Goal: Information Seeking & Learning: Find specific fact

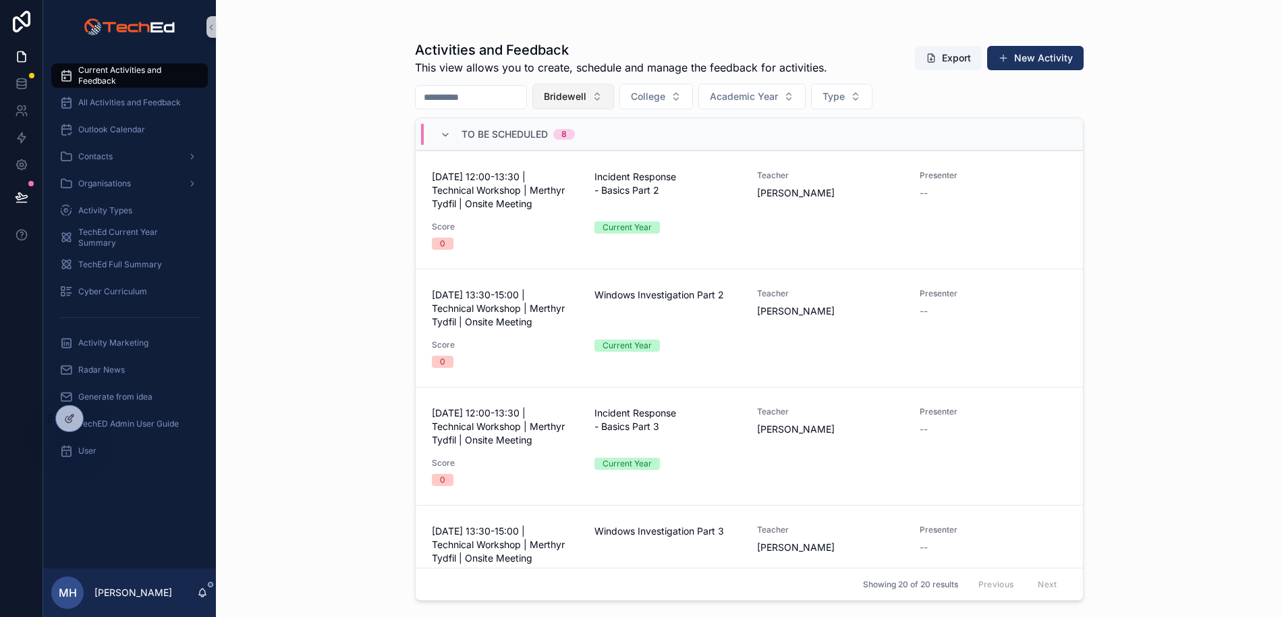
click at [612, 94] on button "Bridewell" at bounding box center [573, 97] width 82 height 26
type input "*****"
click at [547, 151] on span "Microsoft" at bounding box center [535, 150] width 42 height 13
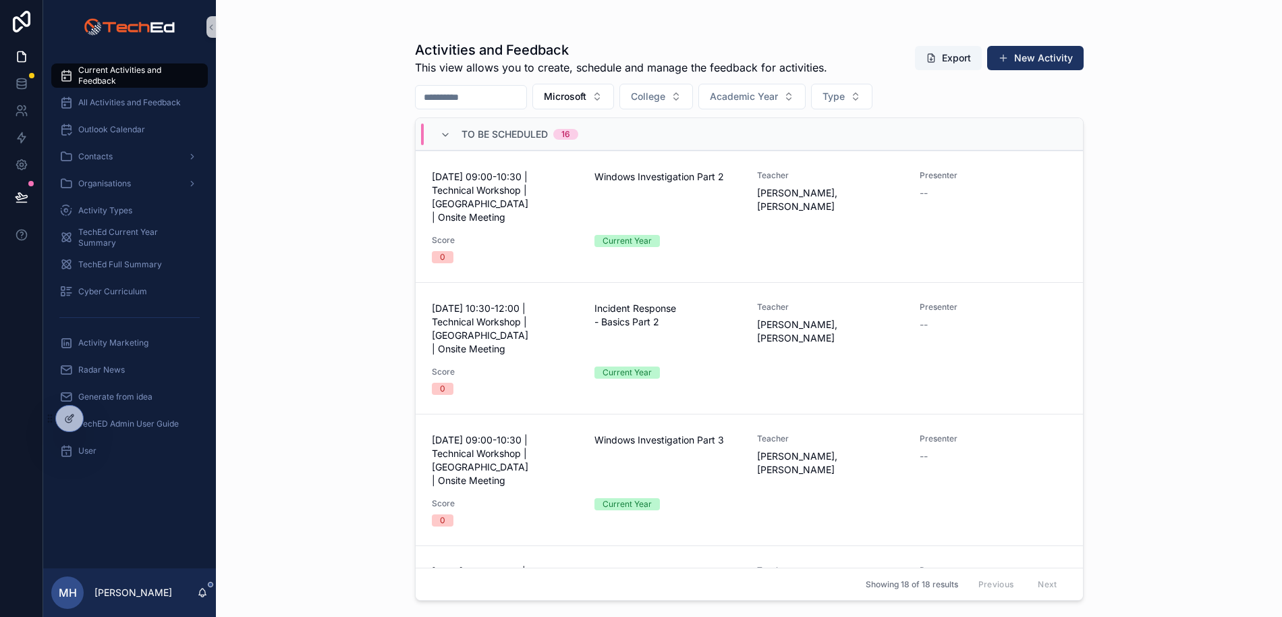
click at [358, 82] on div "Activities and Feedback This view allows you to create, schedule and manage the…" at bounding box center [749, 308] width 1066 height 617
click at [311, 80] on div "Activities and Feedback This view allows you to create, schedule and manage the…" at bounding box center [749, 308] width 1066 height 617
click at [101, 156] on span "Contacts" at bounding box center [95, 156] width 34 height 11
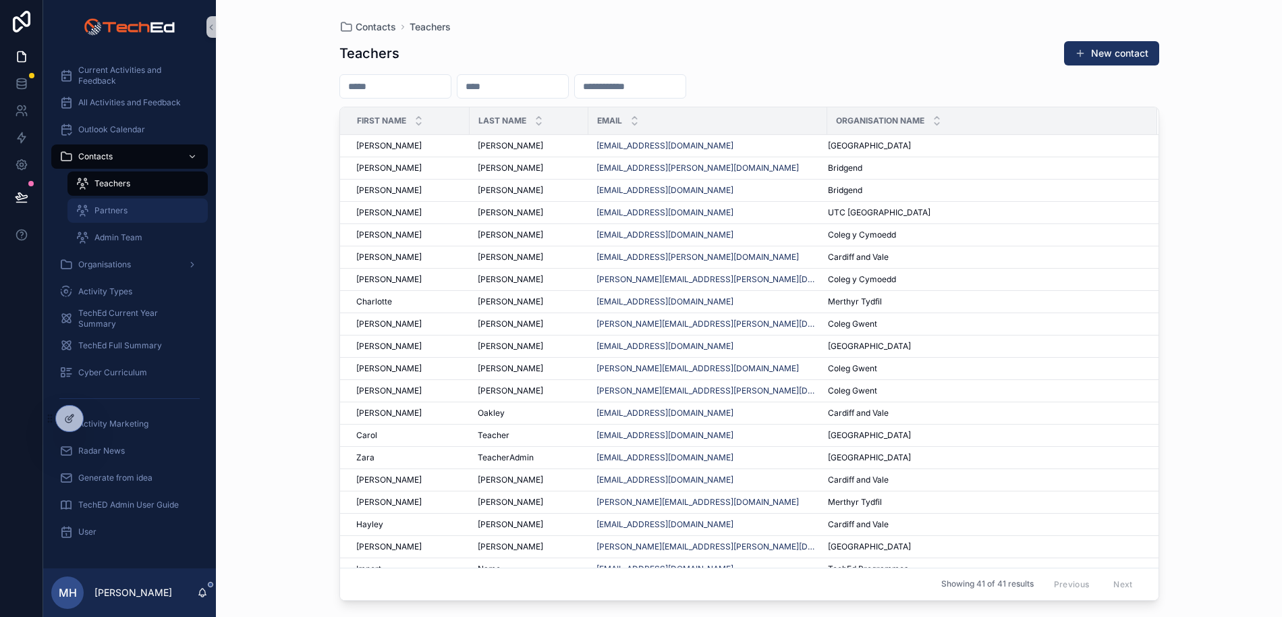
click at [105, 214] on span "Partners" at bounding box center [110, 210] width 33 height 11
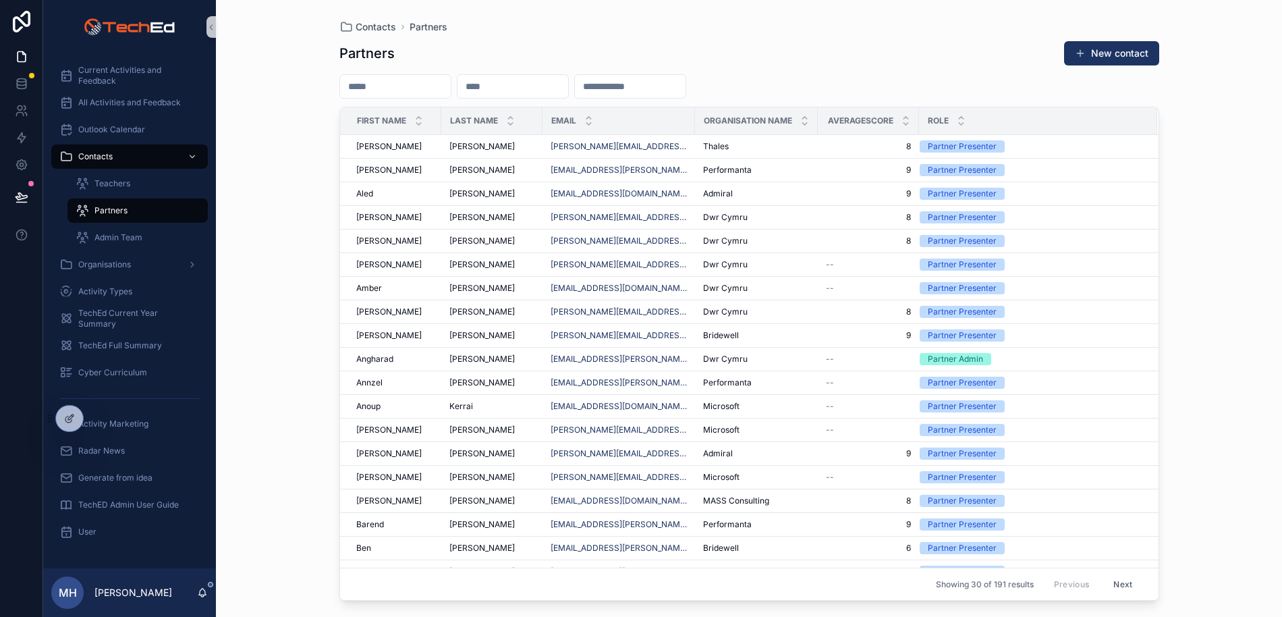
click at [529, 83] on input "scrollable content" at bounding box center [512, 86] width 111 height 19
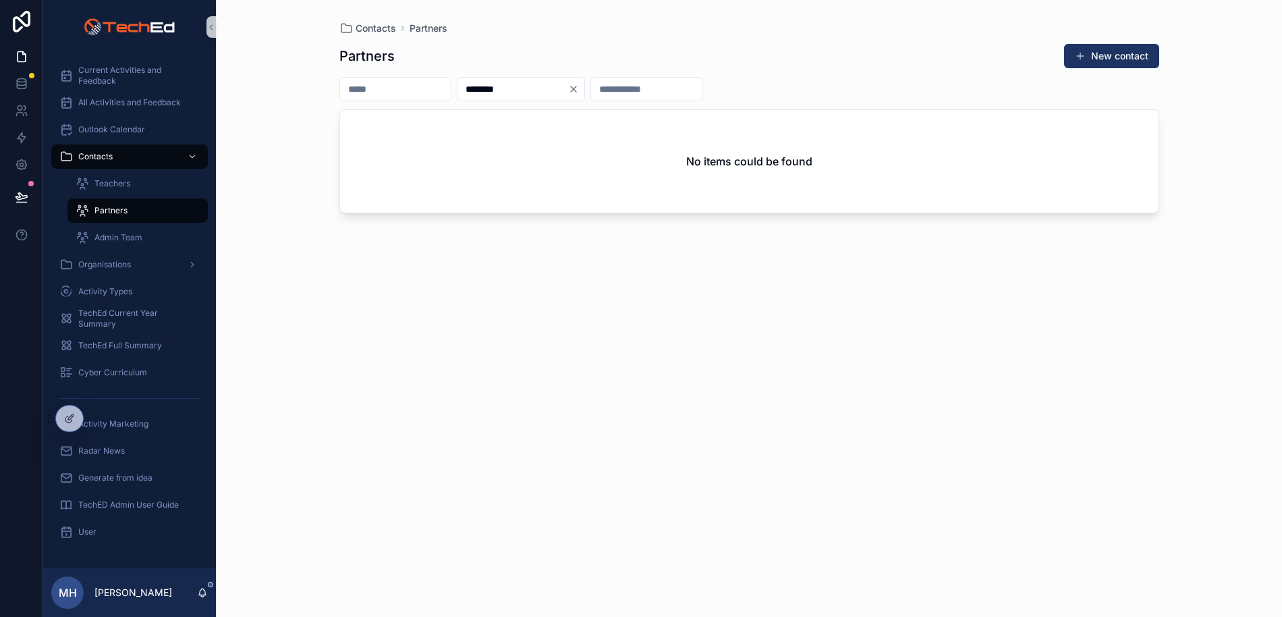
type input "********"
click at [773, 67] on div "Partners New contact" at bounding box center [749, 56] width 820 height 26
click at [576, 88] on icon "Clear" at bounding box center [573, 88] width 5 height 5
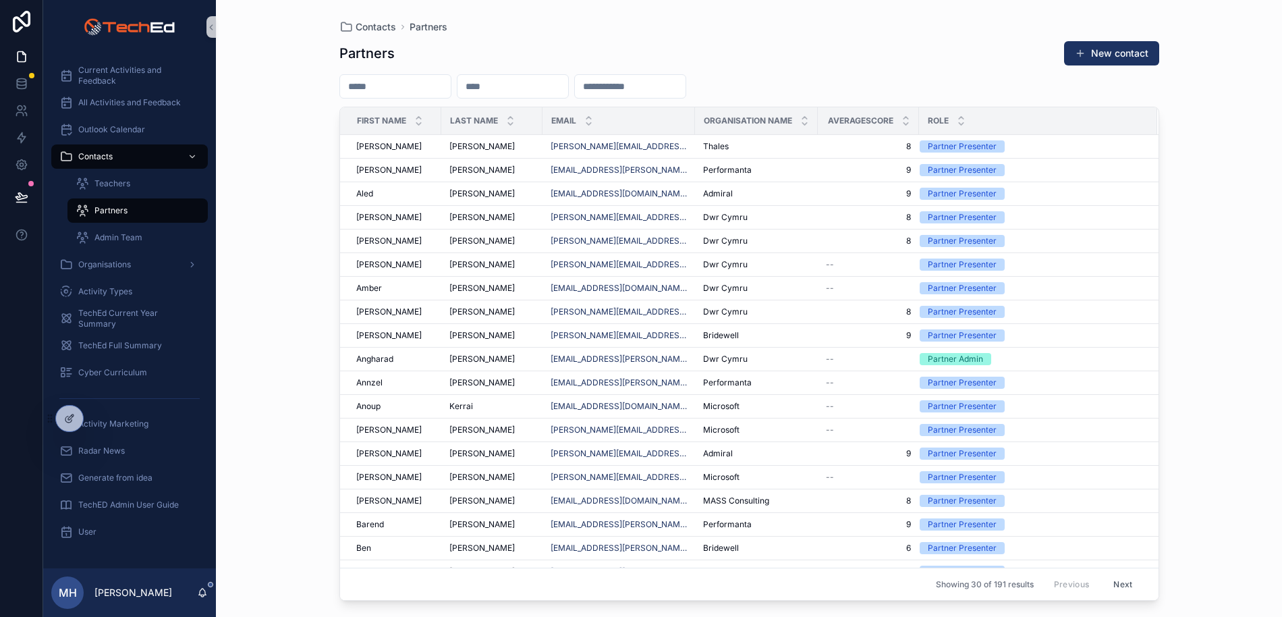
click at [673, 68] on div "Partners New contact First name Last name Email Organisation name AverageScore …" at bounding box center [749, 316] width 820 height 568
click at [98, 74] on span "Current Activities and Feedback" at bounding box center [136, 76] width 116 height 22
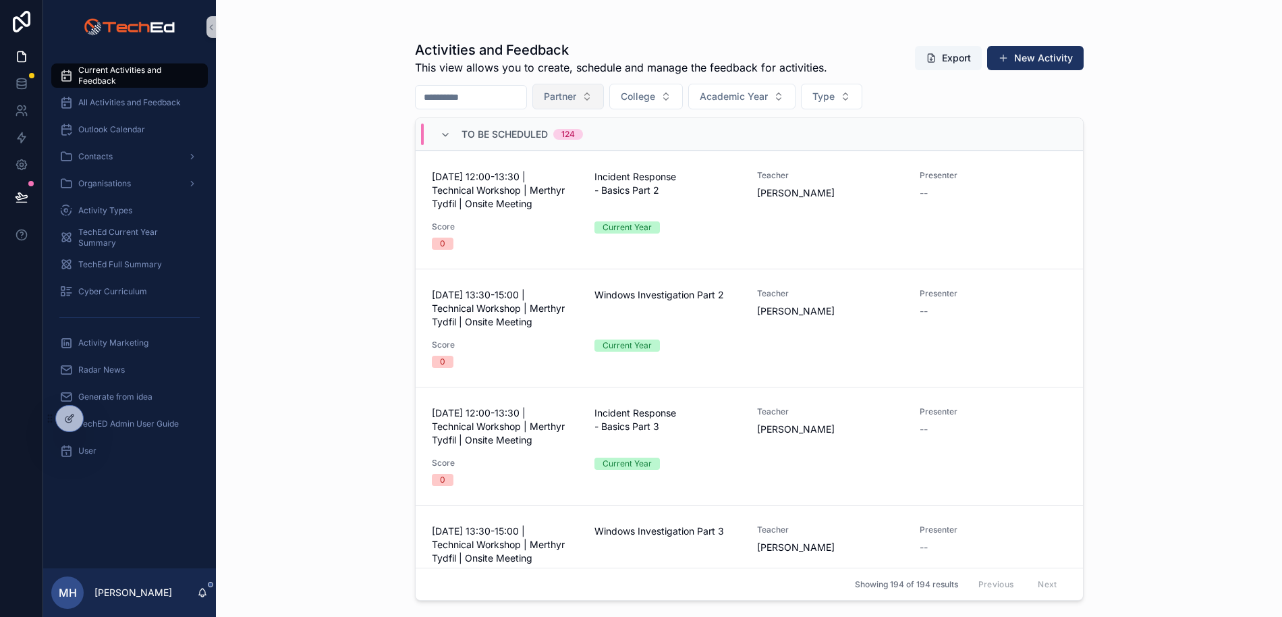
click at [601, 96] on button "Partner" at bounding box center [568, 97] width 72 height 26
type input "*********"
click at [526, 152] on span "Microsoft" at bounding box center [531, 150] width 42 height 13
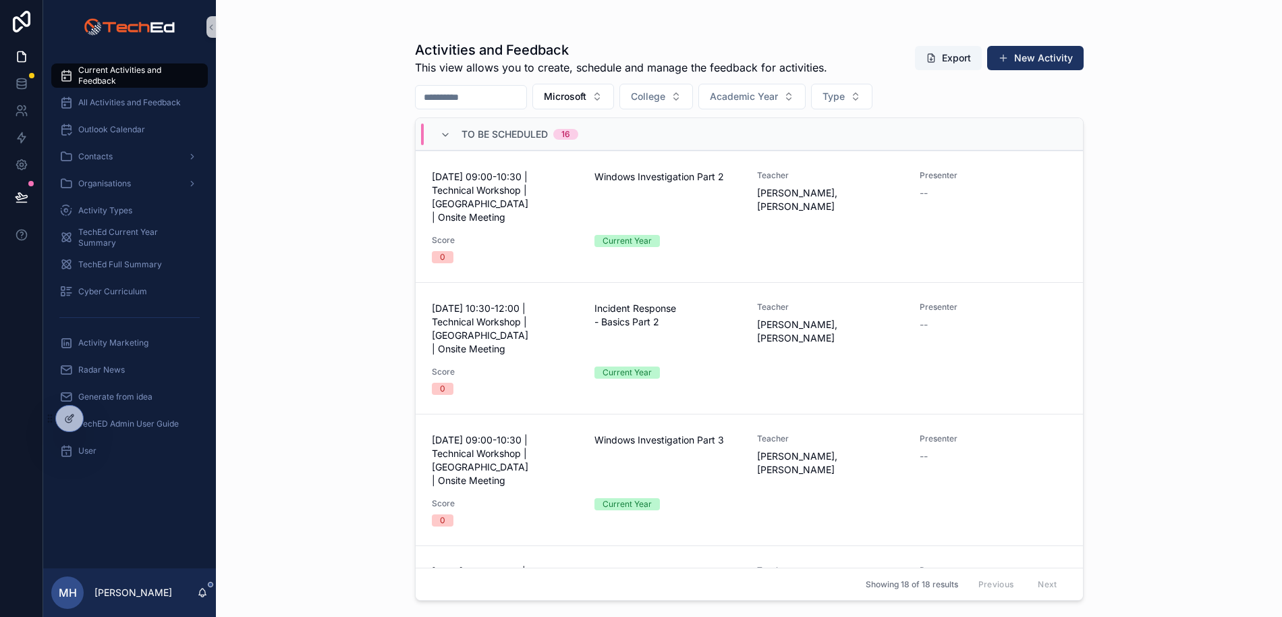
click at [863, 181] on div "Activities and Feedback This view allows you to create, schedule and manage the…" at bounding box center [749, 308] width 1066 height 617
click at [322, 69] on div "Activities and Feedback This view allows you to create, schedule and manage the…" at bounding box center [749, 308] width 1066 height 617
click at [125, 159] on div "Contacts" at bounding box center [129, 157] width 140 height 22
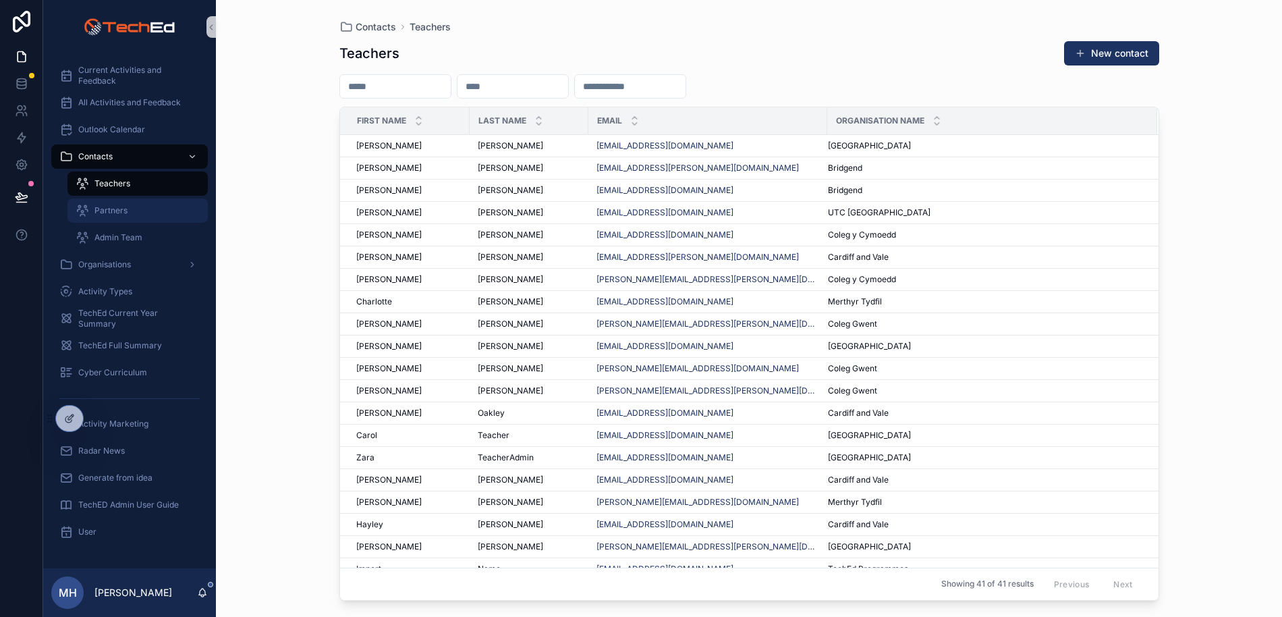
click at [116, 210] on span "Partners" at bounding box center [110, 210] width 33 height 11
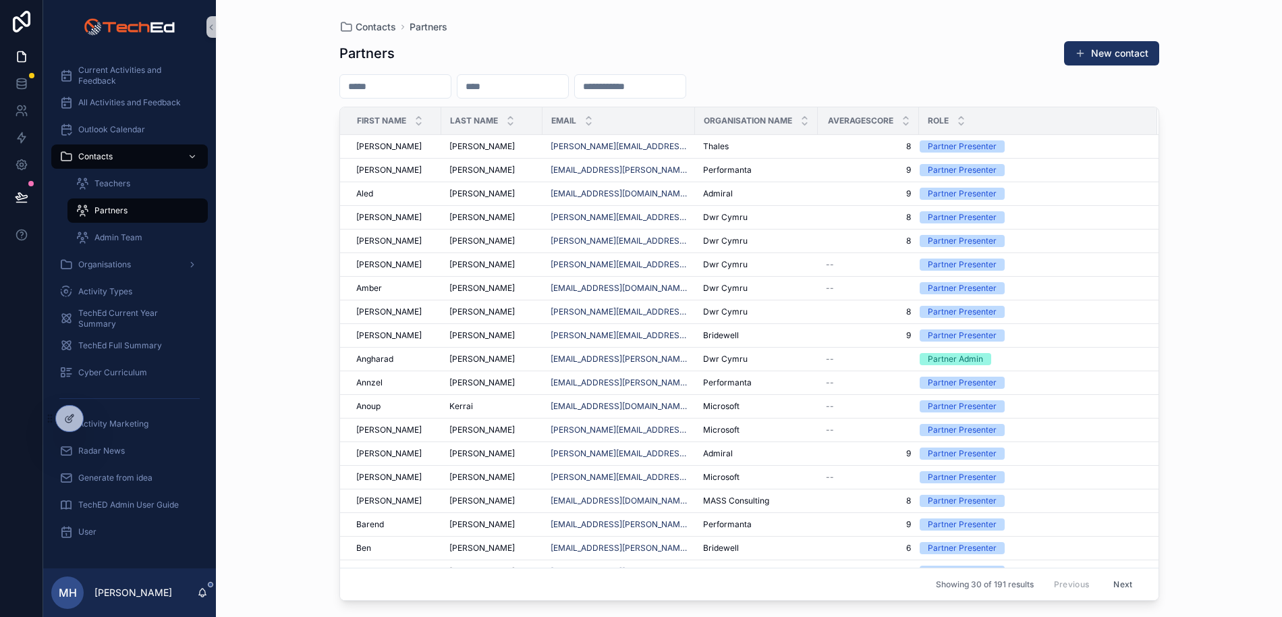
click at [488, 90] on input "scrollable content" at bounding box center [512, 86] width 111 height 19
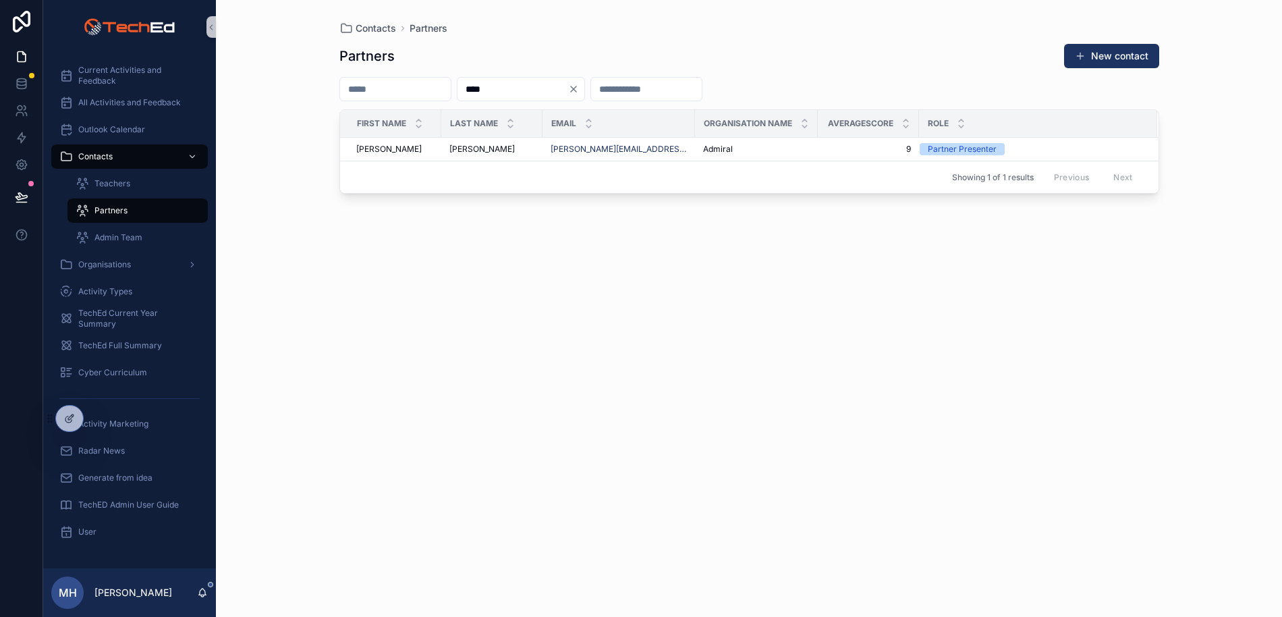
type input "****"
